Goal: Task Accomplishment & Management: Manage account settings

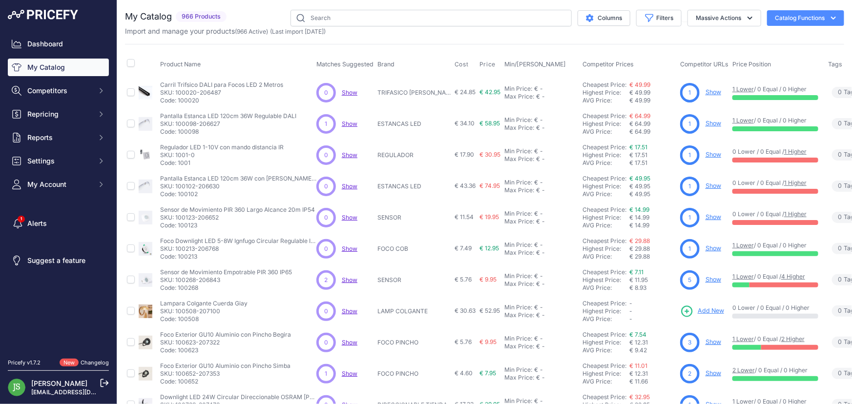
click at [106, 384] on icon at bounding box center [104, 383] width 9 height 9
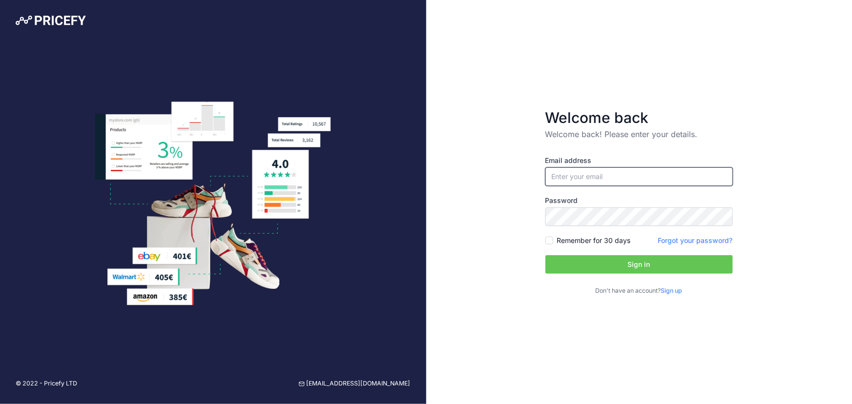
click at [618, 179] on input "email" at bounding box center [639, 177] width 188 height 19
click at [618, 180] on input "jsiscar@efectoled.com" at bounding box center [639, 177] width 188 height 19
type input "[EMAIL_ADDRESS][DOMAIN_NAME]"
click at [658, 269] on button "Sign in" at bounding box center [639, 264] width 188 height 19
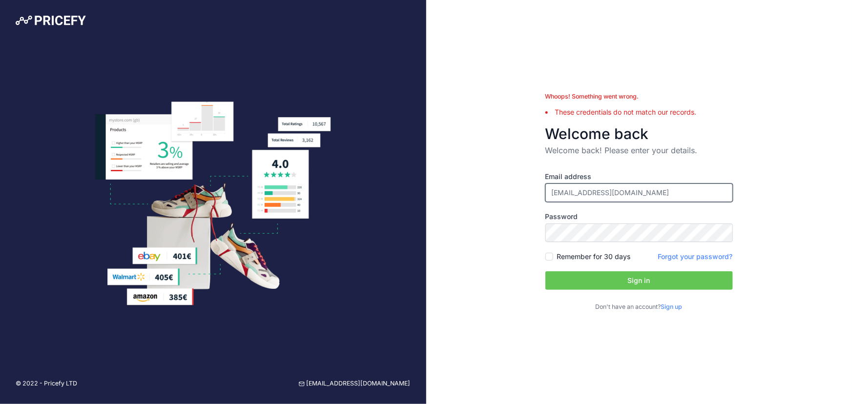
click at [648, 191] on input "[EMAIL_ADDRESS][DOMAIN_NAME]" at bounding box center [639, 193] width 188 height 19
click at [611, 274] on button "Sign in" at bounding box center [639, 281] width 188 height 19
click at [665, 197] on input "[EMAIL_ADDRESS][DOMAIN_NAME]" at bounding box center [639, 193] width 188 height 19
drag, startPoint x: 659, startPoint y: 193, endPoint x: 431, endPoint y: 165, distance: 230.3
click at [440, 172] on div "Whoops! Something went wrong. These credentials do not match our records. Welco…" at bounding box center [639, 202] width 426 height 404
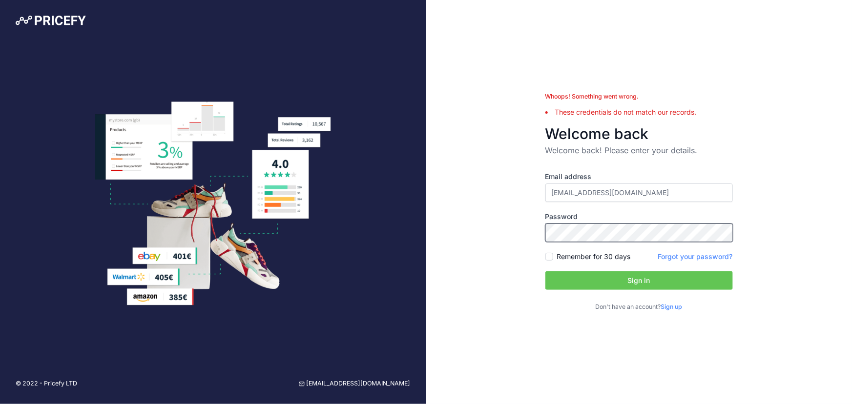
click at [467, 225] on div "Whoops! Something went wrong. These credentials do not match our records. Welco…" at bounding box center [639, 202] width 426 height 404
click at [566, 276] on button "Sign in" at bounding box center [639, 281] width 188 height 19
click at [672, 103] on div "Whoops! Something went wrong. Too many login attempts. Please try again in 29 s…" at bounding box center [639, 104] width 193 height 25
click at [688, 61] on div "Whoops! Something went wrong. Too many login attempts. Please try again in 29 s…" at bounding box center [639, 202] width 426 height 404
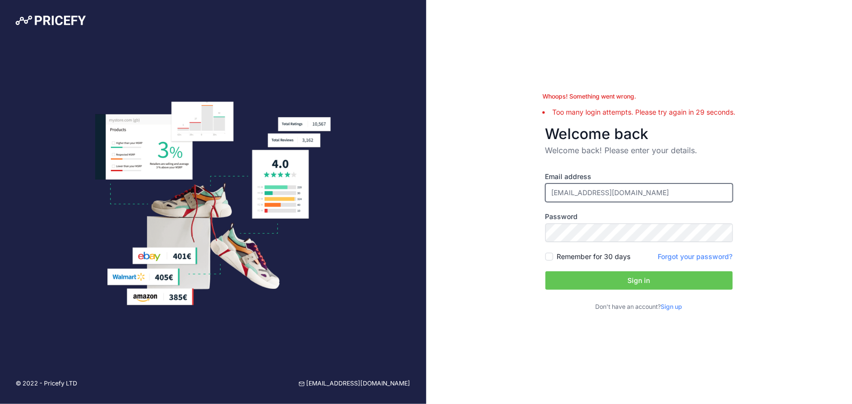
click at [661, 188] on input "[EMAIL_ADDRESS][DOMAIN_NAME]" at bounding box center [639, 193] width 188 height 19
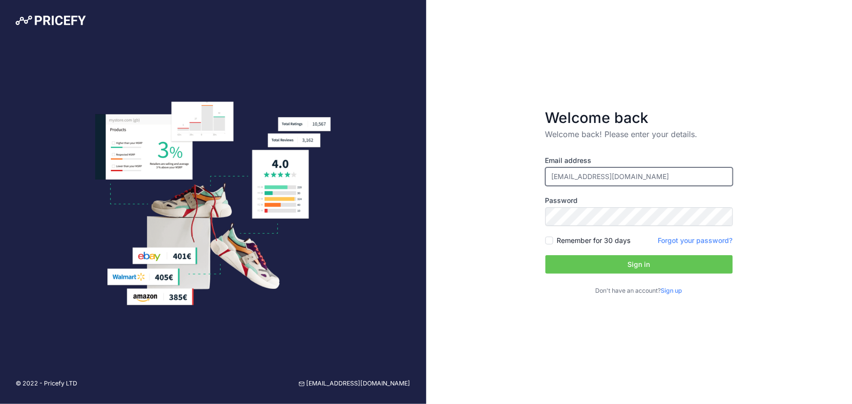
click at [645, 178] on input "jsiscar@efectoled.com" at bounding box center [639, 177] width 188 height 19
type input "jsiscar+francia@efectoled.com"
click at [706, 176] on input "jsiscar+francia@efectoled.com" at bounding box center [639, 177] width 188 height 19
click at [597, 266] on button "Sign in" at bounding box center [639, 264] width 188 height 19
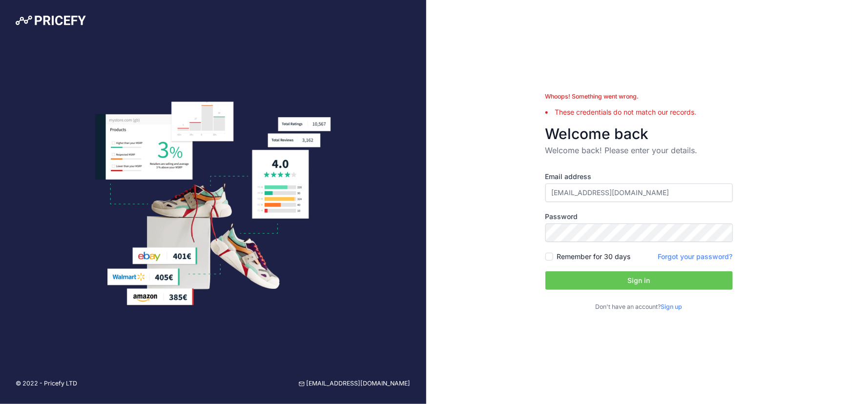
click at [678, 255] on link "Forgot your password?" at bounding box center [695, 256] width 75 height 8
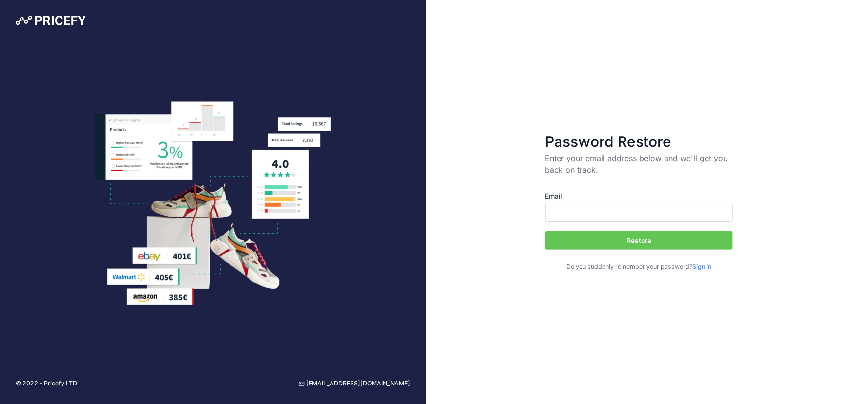
type input "[EMAIL_ADDRESS][DOMAIN_NAME]"
click at [640, 242] on button "Restore" at bounding box center [639, 240] width 188 height 19
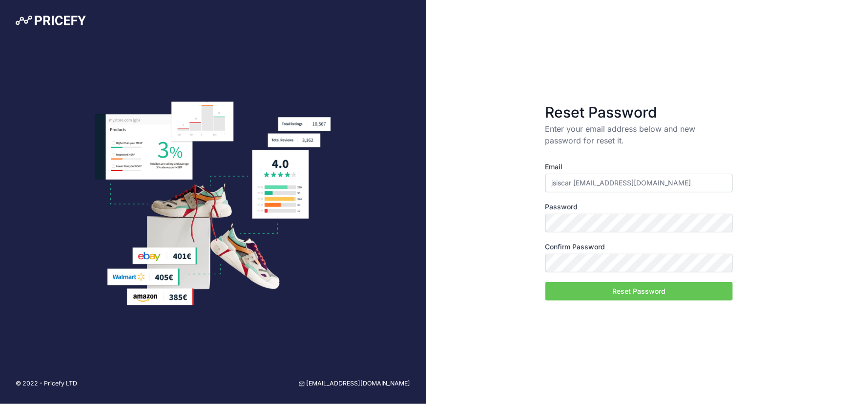
drag, startPoint x: 587, startPoint y: 177, endPoint x: 598, endPoint y: 179, distance: 11.0
click at [587, 177] on input "jsiscar [EMAIL_ADDRESS][DOMAIN_NAME]" at bounding box center [639, 183] width 188 height 19
click at [793, 79] on div "Reset Password Enter your email address below and new password for reset it. Em…" at bounding box center [639, 202] width 426 height 404
click at [574, 299] on button "Reset Password" at bounding box center [639, 291] width 188 height 19
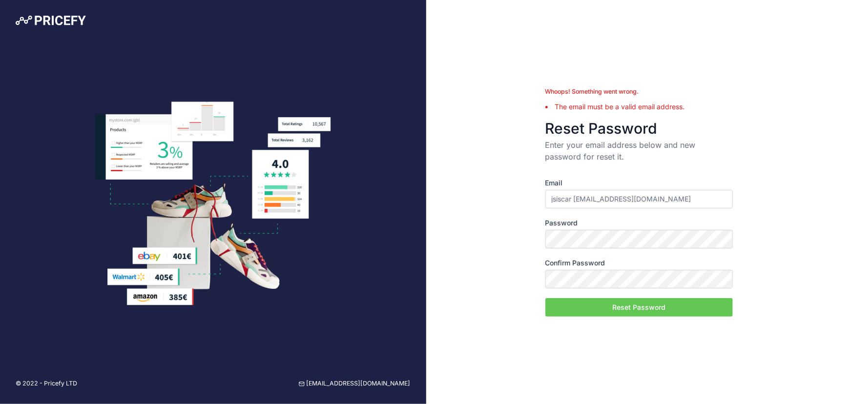
click at [657, 198] on input "jsiscar [EMAIL_ADDRESS][DOMAIN_NAME]" at bounding box center [639, 199] width 188 height 19
click at [576, 202] on input "jsiscar [EMAIL_ADDRESS][DOMAIN_NAME]" at bounding box center [639, 199] width 188 height 19
click at [575, 198] on input "jsiscar [EMAIL_ADDRESS][DOMAIN_NAME]" at bounding box center [639, 199] width 188 height 19
click at [576, 194] on input "jsiscar [EMAIL_ADDRESS][DOMAIN_NAME]" at bounding box center [639, 199] width 188 height 19
drag, startPoint x: 577, startPoint y: 214, endPoint x: 578, endPoint y: 209, distance: 5.0
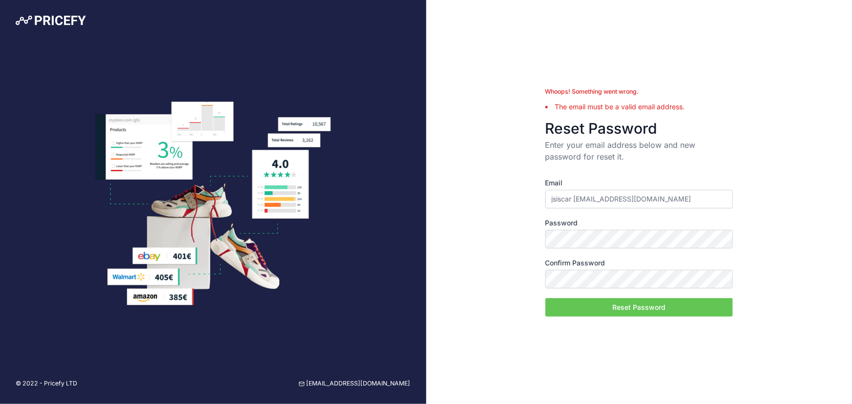
click at [577, 214] on div "Email jsiscar [EMAIL_ADDRESS][DOMAIN_NAME] Password Confirm Password Reset Pass…" at bounding box center [639, 247] width 188 height 139
click at [576, 197] on input "jsiscar [EMAIL_ADDRESS][DOMAIN_NAME]" at bounding box center [639, 199] width 188 height 19
click at [575, 196] on input "jsiscar [EMAIL_ADDRESS][DOMAIN_NAME]" at bounding box center [639, 199] width 188 height 19
click at [573, 198] on input "jsiscar [EMAIL_ADDRESS][DOMAIN_NAME]" at bounding box center [639, 199] width 188 height 19
click at [576, 198] on input "jsiscar [EMAIL_ADDRESS][DOMAIN_NAME]" at bounding box center [639, 199] width 188 height 19
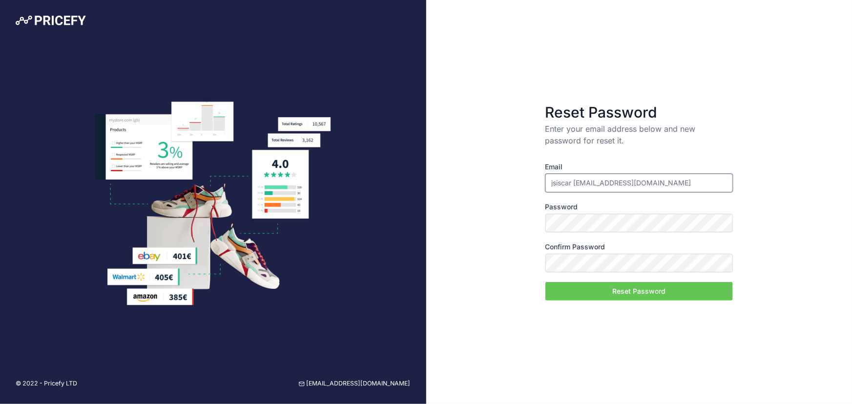
click at [582, 181] on input "jsiscar [EMAIL_ADDRESS][DOMAIN_NAME]" at bounding box center [639, 183] width 188 height 19
click at [574, 184] on input "jsiscar [EMAIL_ADDRESS][DOMAIN_NAME]" at bounding box center [639, 183] width 188 height 19
click at [575, 175] on input "jsiscar [EMAIL_ADDRESS][DOMAIN_NAME]" at bounding box center [639, 183] width 188 height 19
click at [579, 186] on input "jsiscar [EMAIL_ADDRESS][DOMAIN_NAME]" at bounding box center [639, 183] width 188 height 19
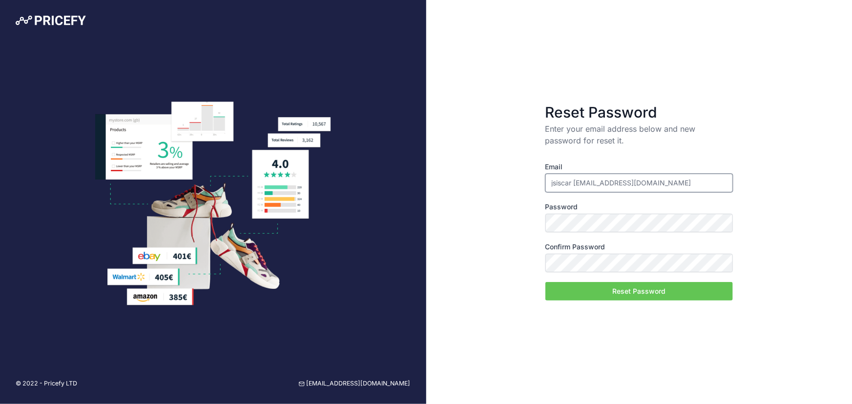
click at [579, 186] on input "jsiscar [EMAIL_ADDRESS][DOMAIN_NAME]" at bounding box center [639, 183] width 188 height 19
click at [574, 185] on input "jsiscar [EMAIL_ADDRESS][DOMAIN_NAME]" at bounding box center [639, 183] width 188 height 19
click at [573, 184] on input "jsiscar [EMAIL_ADDRESS][DOMAIN_NAME]" at bounding box center [639, 183] width 188 height 19
drag, startPoint x: 589, startPoint y: 183, endPoint x: 571, endPoint y: 184, distance: 18.1
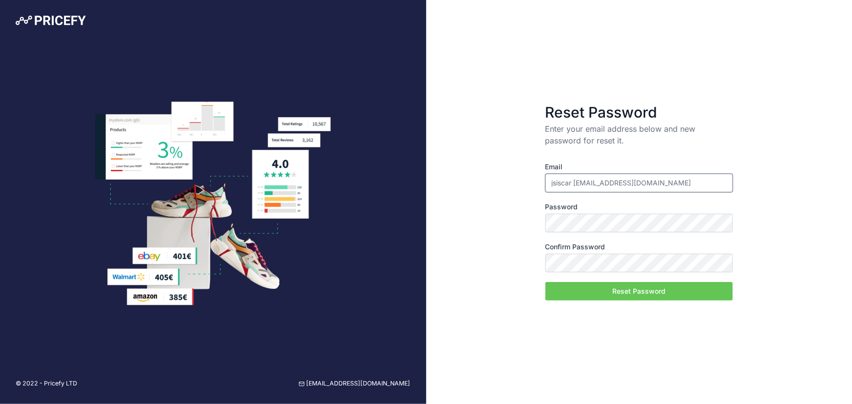
click at [587, 183] on input "jsiscar [EMAIL_ADDRESS][DOMAIN_NAME]" at bounding box center [639, 183] width 188 height 19
click at [571, 184] on input "jsiscar [EMAIL_ADDRESS][DOMAIN_NAME]" at bounding box center [639, 183] width 188 height 19
click at [576, 184] on input "jsiscar [EMAIL_ADDRESS][DOMAIN_NAME]" at bounding box center [639, 183] width 188 height 19
click at [571, 180] on input "jsiscar [EMAIL_ADDRESS][DOMAIN_NAME]" at bounding box center [639, 183] width 188 height 19
click at [573, 181] on input "jsiscar [EMAIL_ADDRESS][DOMAIN_NAME]" at bounding box center [639, 183] width 188 height 19
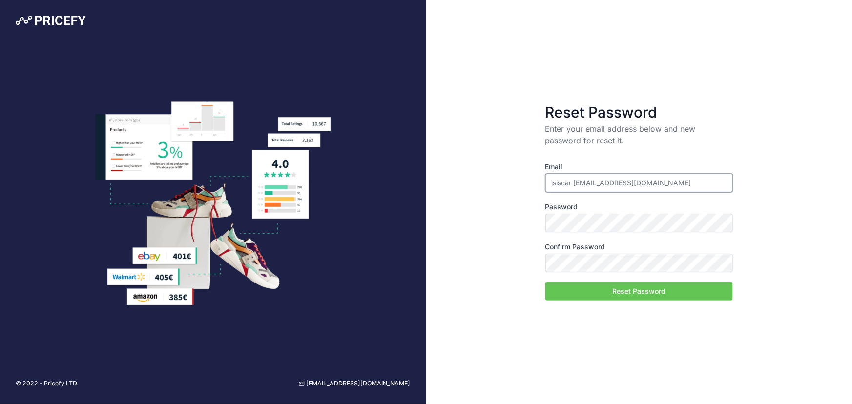
click at [576, 190] on input "jsiscar [EMAIL_ADDRESS][DOMAIN_NAME]" at bounding box center [639, 183] width 188 height 19
click at [574, 186] on input "jsiscar [EMAIL_ADDRESS][DOMAIN_NAME]" at bounding box center [639, 183] width 188 height 19
click at [641, 180] on input "jsiscar [EMAIL_ADDRESS][DOMAIN_NAME]" at bounding box center [639, 183] width 188 height 19
click at [630, 170] on label "Email" at bounding box center [639, 167] width 188 height 10
click at [630, 174] on input "jsiscar [EMAIL_ADDRESS][DOMAIN_NAME]" at bounding box center [639, 183] width 188 height 19
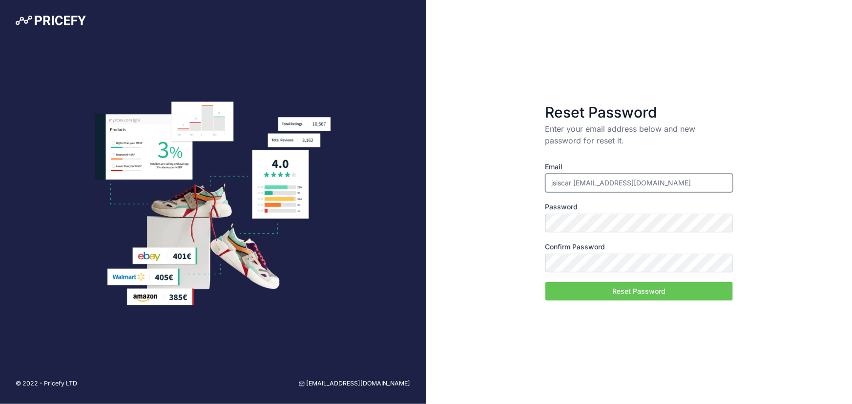
click at [622, 178] on input "jsiscar [EMAIL_ADDRESS][DOMAIN_NAME]" at bounding box center [639, 183] width 188 height 19
click at [621, 178] on input "jsiscar [EMAIL_ADDRESS][DOMAIN_NAME]" at bounding box center [639, 183] width 188 height 19
drag, startPoint x: 621, startPoint y: 178, endPoint x: 615, endPoint y: 179, distance: 5.9
click at [621, 178] on input "jsiscar [EMAIL_ADDRESS][DOMAIN_NAME]" at bounding box center [639, 183] width 188 height 19
click at [804, 109] on div "Reset Password Enter your email address below and new password for reset it. Em…" at bounding box center [639, 202] width 426 height 404
